Goal: Information Seeking & Learning: Understand process/instructions

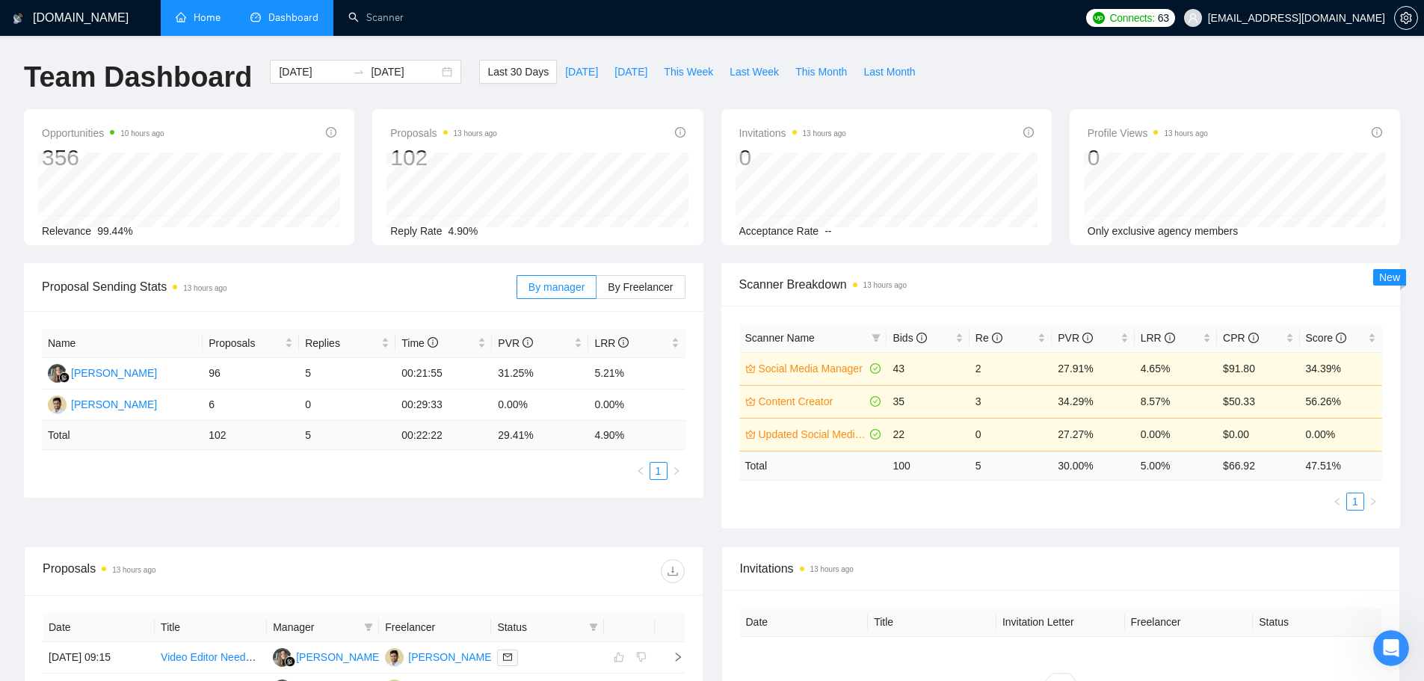
click at [192, 11] on link "Home" at bounding box center [198, 17] width 45 height 13
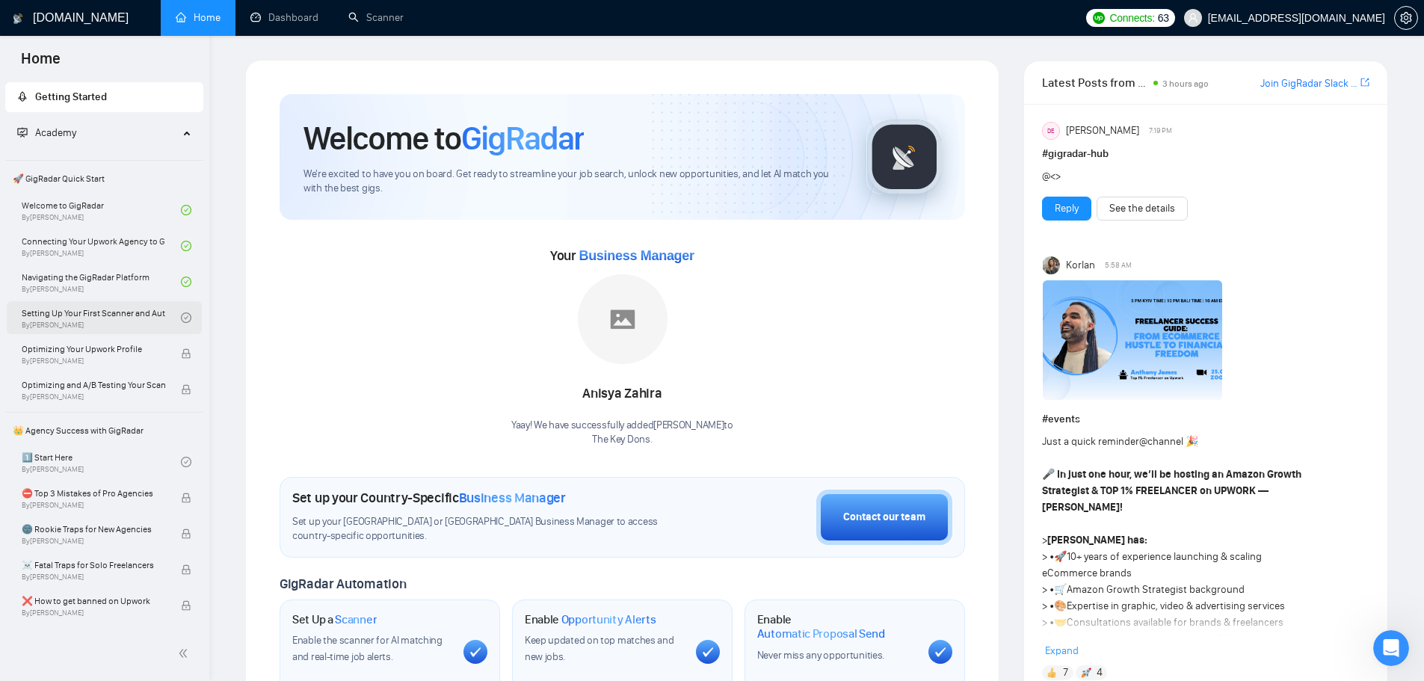
scroll to position [75, 0]
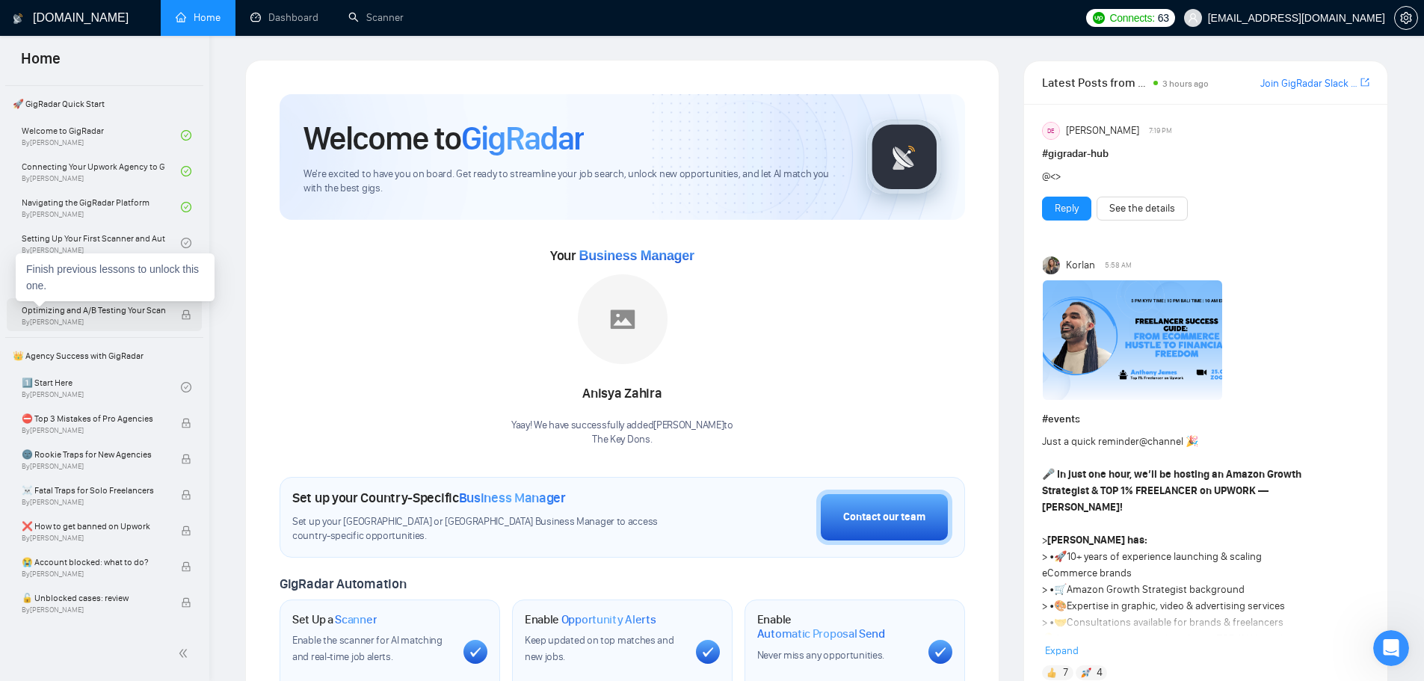
click at [125, 318] on span "By [PERSON_NAME]" at bounding box center [93, 322] width 143 height 9
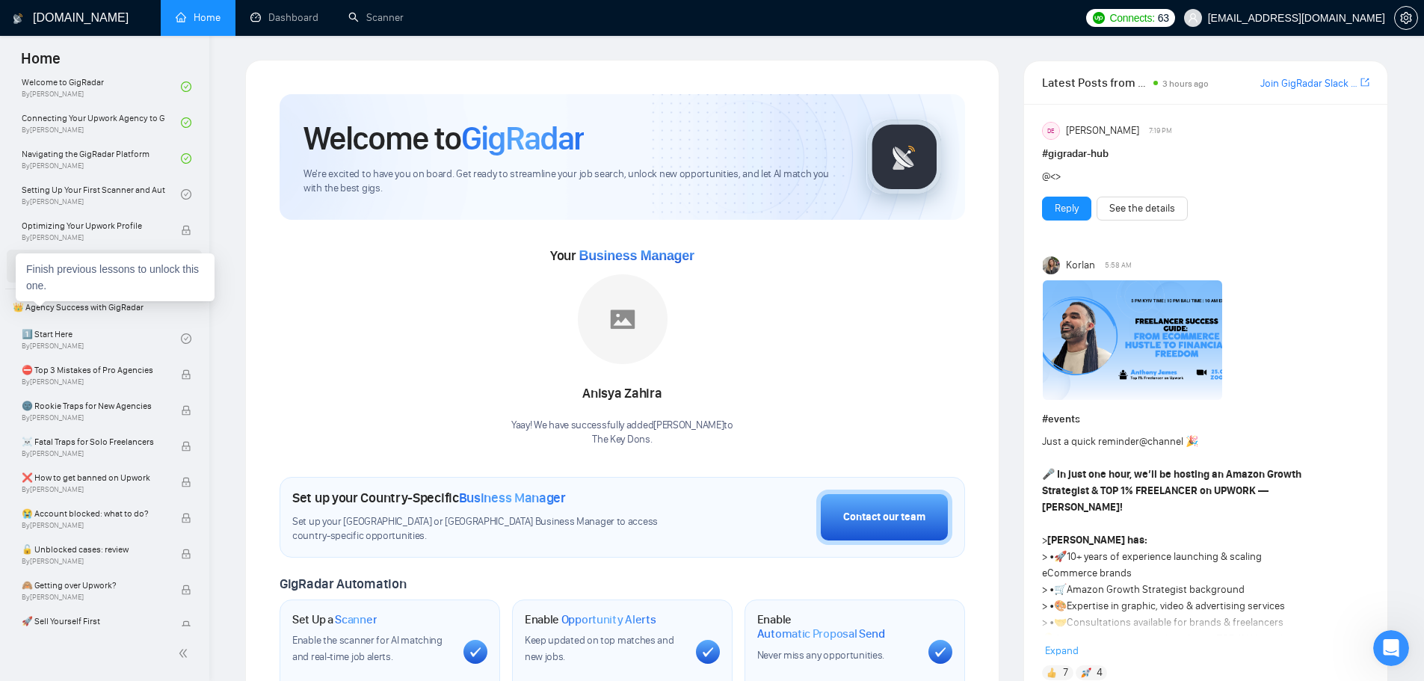
scroll to position [149, 0]
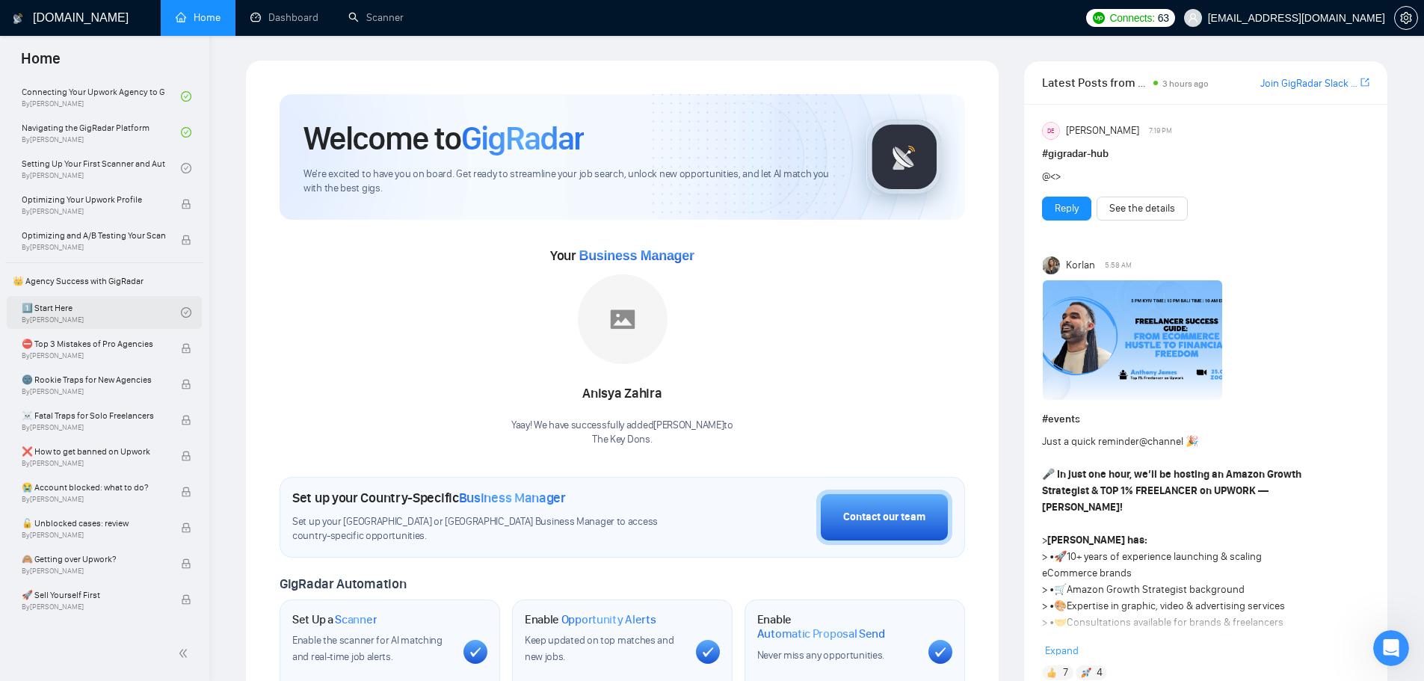
click at [113, 324] on link "1️⃣ Start Here By [PERSON_NAME]" at bounding box center [101, 312] width 159 height 33
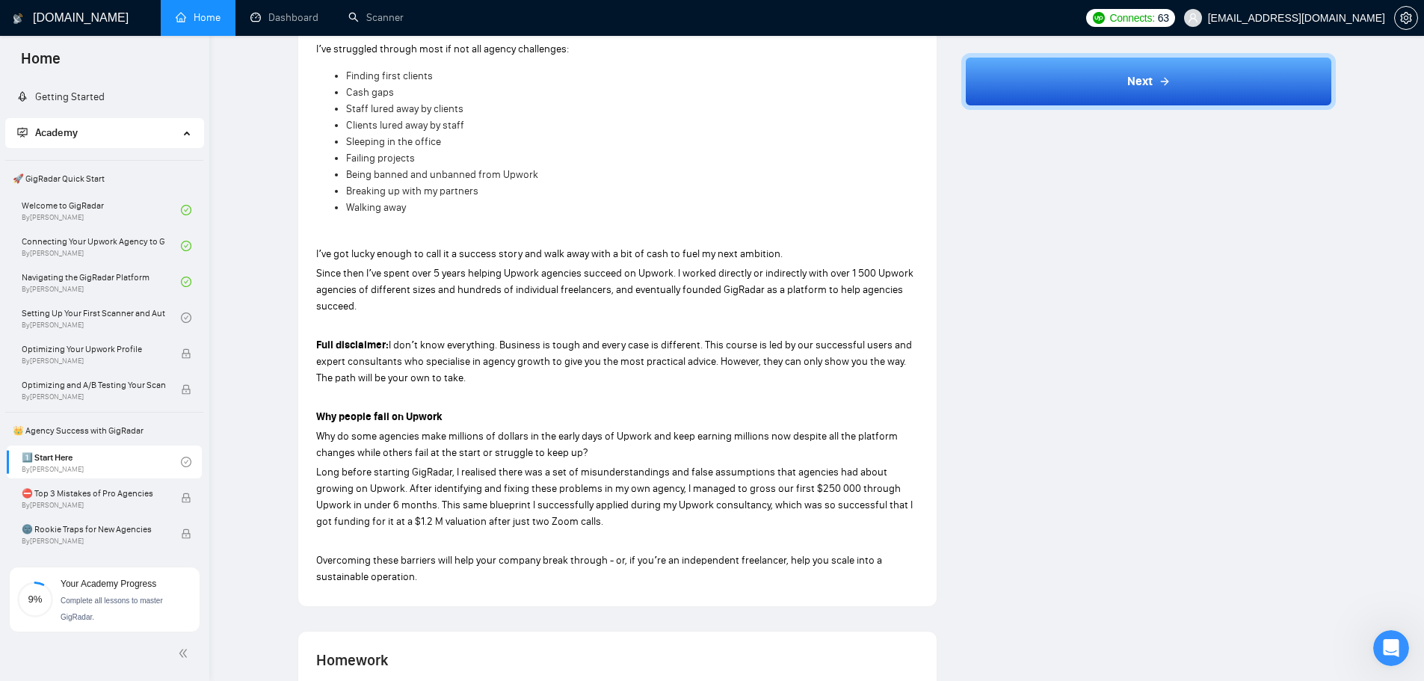
click at [279, 297] on div "Lesson 1 1️⃣ Start Here Together we’ll move from first-time setup to a self-run…" at bounding box center [816, 283] width 1167 height 1643
